Goal: Find specific page/section: Find specific page/section

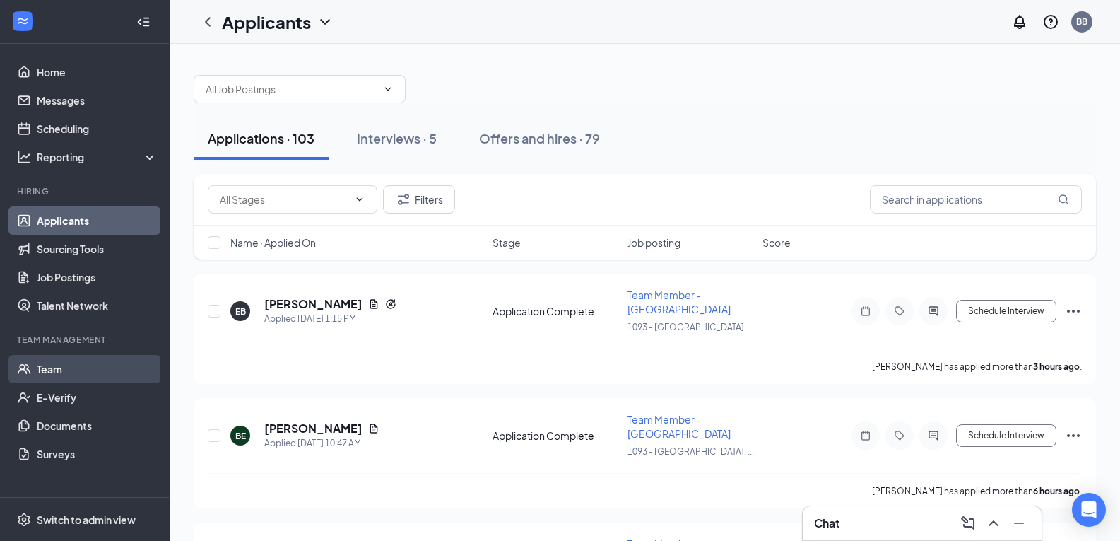
click at [69, 367] on link "Team" at bounding box center [97, 369] width 121 height 28
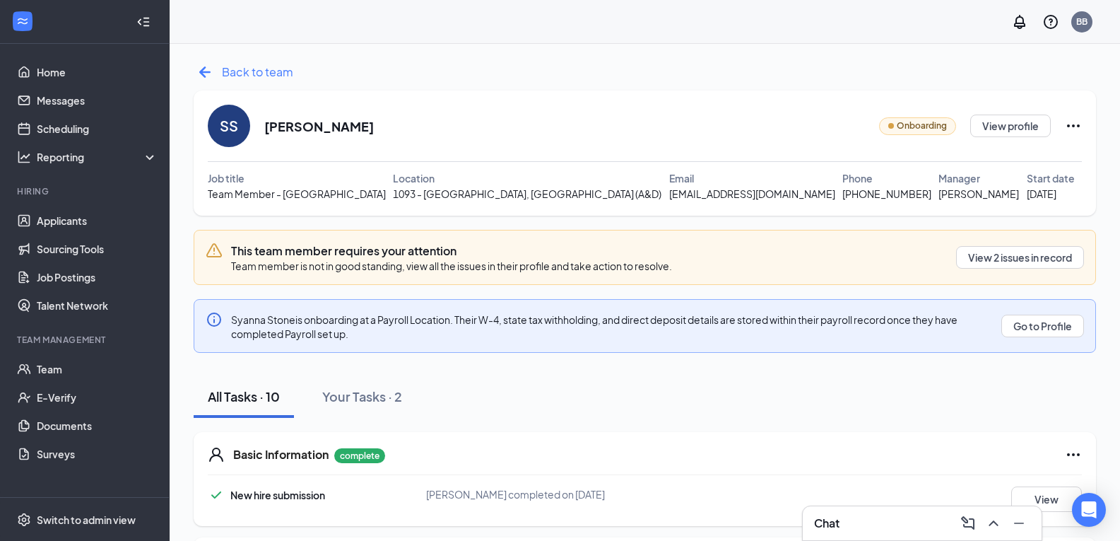
click at [234, 76] on span "Back to team" at bounding box center [257, 72] width 71 height 18
